Goal: Information Seeking & Learning: Learn about a topic

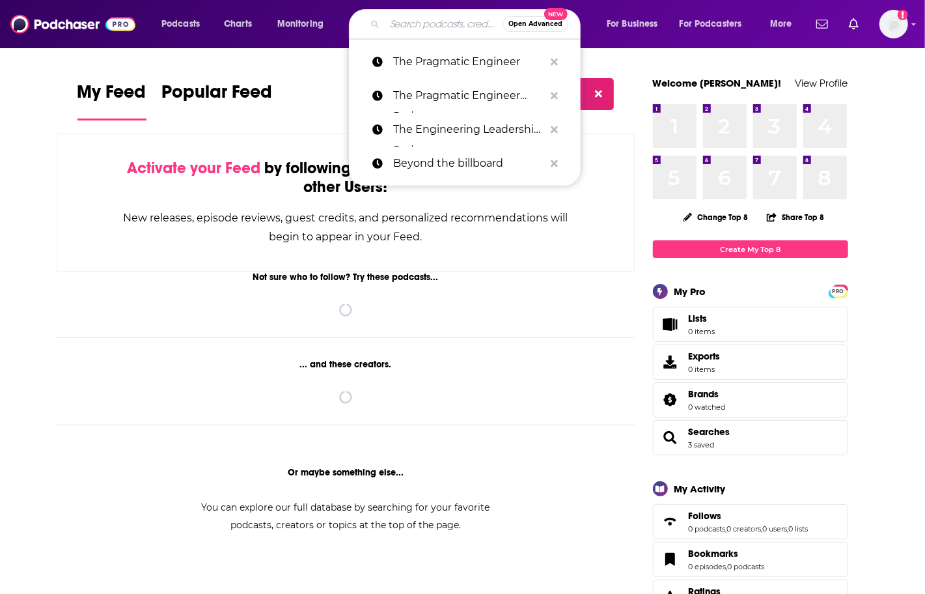
click at [417, 30] on input "Search podcasts, credits, & more..." at bounding box center [444, 24] width 118 height 21
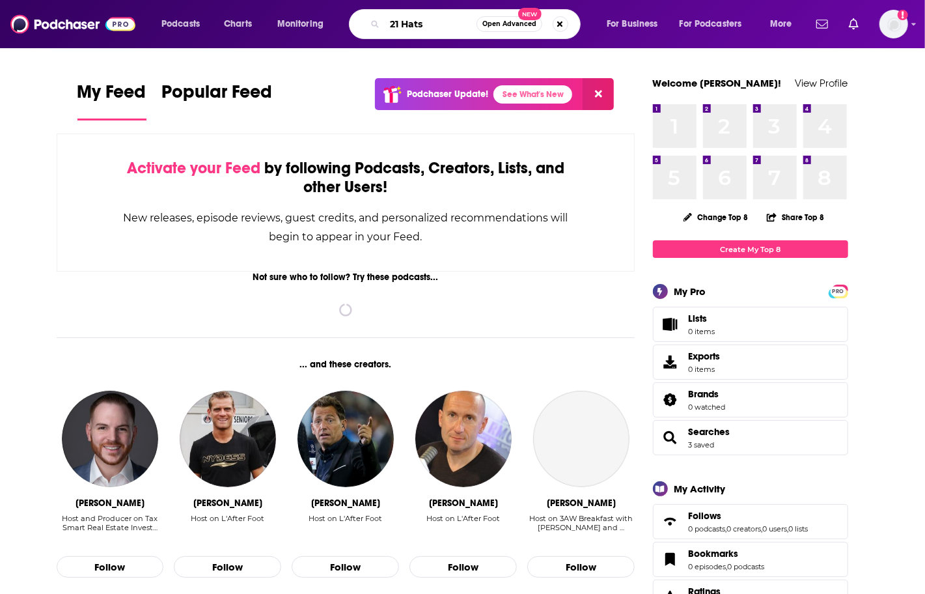
type input "21 Hats"
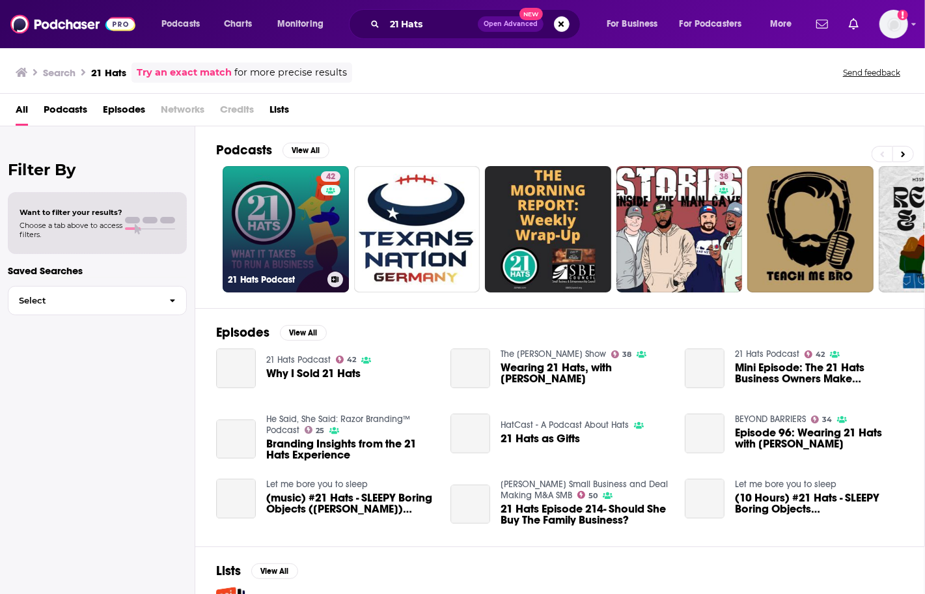
click at [292, 213] on link "42 21 Hats Podcast" at bounding box center [286, 229] width 126 height 126
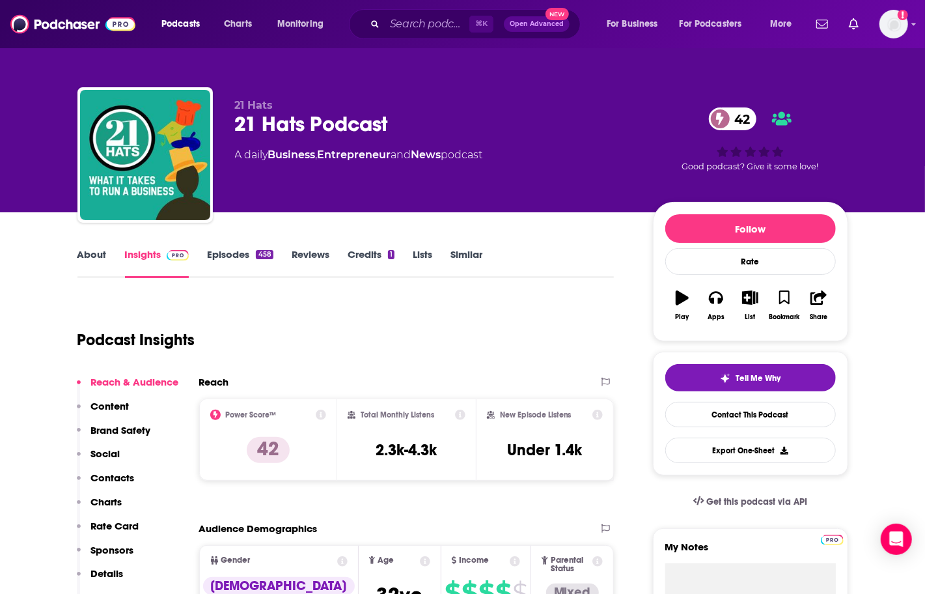
click at [89, 249] on link "About" at bounding box center [91, 263] width 29 height 30
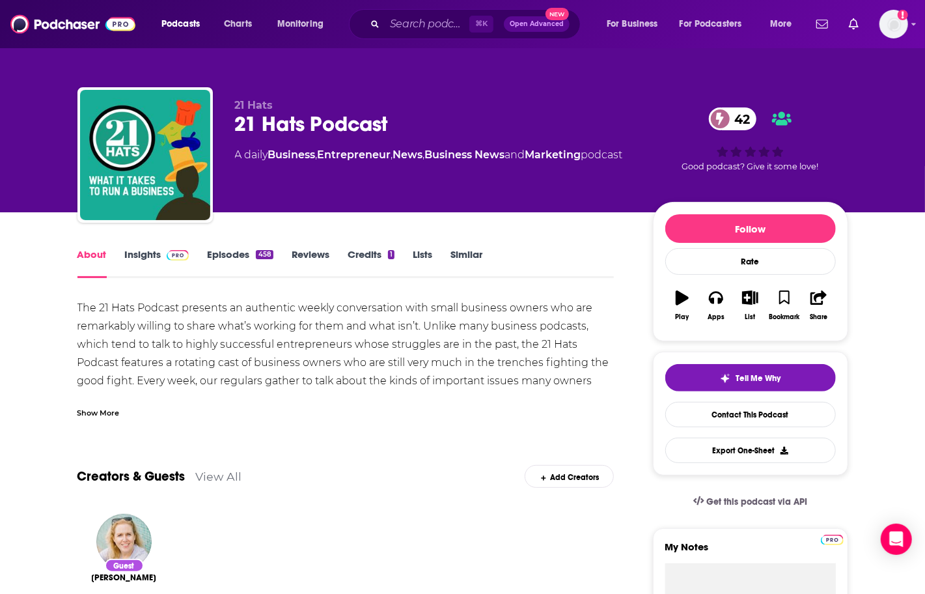
click at [170, 250] on img at bounding box center [178, 255] width 23 height 10
